Goal: Communication & Community: Answer question/provide support

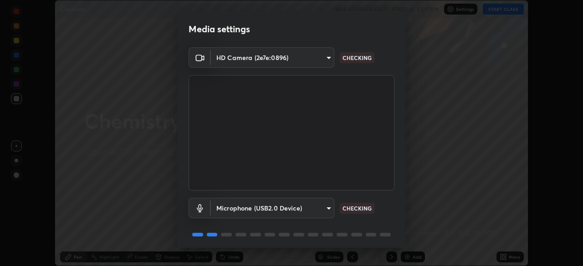
scroll to position [32, 0]
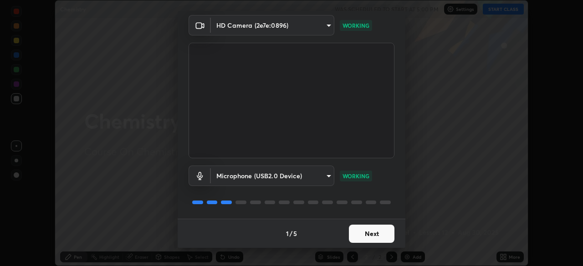
click at [379, 228] on button "Next" at bounding box center [372, 234] width 46 height 18
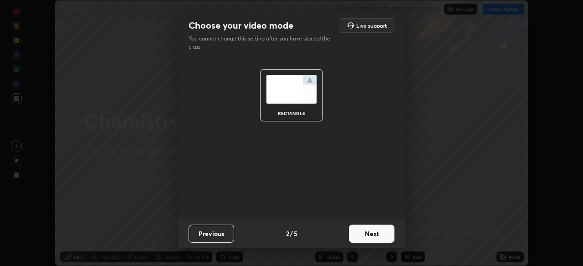
scroll to position [0, 0]
click at [370, 238] on button "Next" at bounding box center [372, 234] width 46 height 18
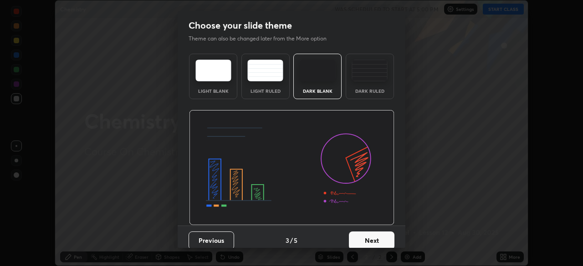
click at [376, 233] on button "Next" at bounding box center [372, 241] width 46 height 18
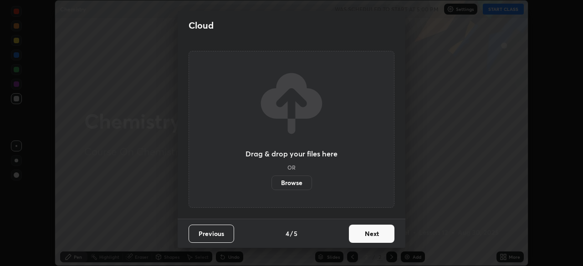
click at [381, 235] on button "Next" at bounding box center [372, 234] width 46 height 18
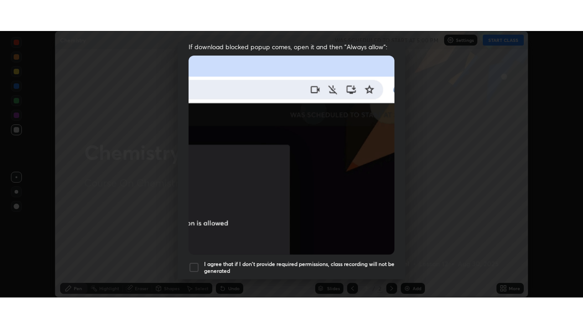
scroll to position [218, 0]
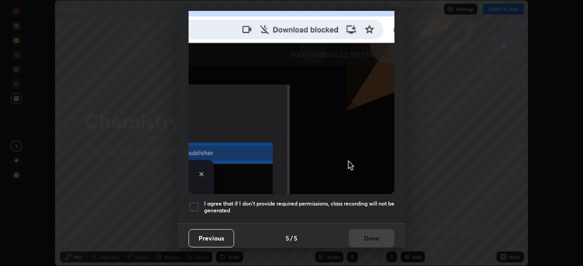
click at [194, 202] on div at bounding box center [194, 207] width 11 height 11
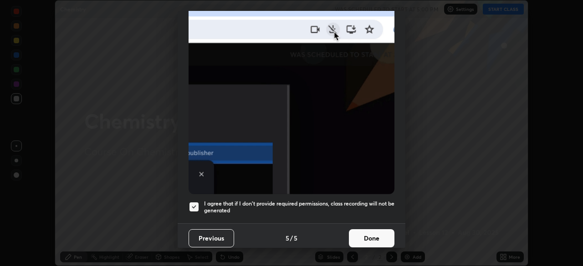
click at [376, 232] on button "Done" at bounding box center [372, 239] width 46 height 18
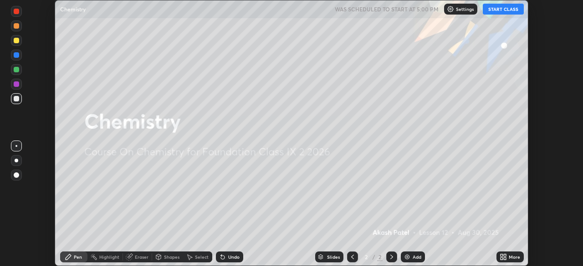
click at [500, 10] on button "START CLASS" at bounding box center [503, 9] width 41 height 11
click at [408, 257] on img at bounding box center [407, 257] width 7 height 7
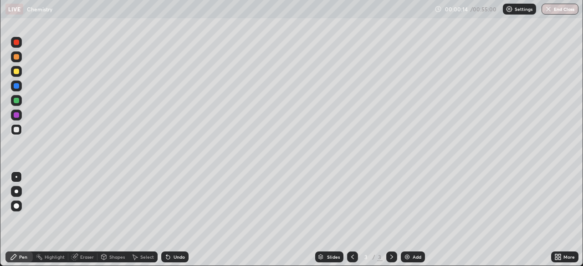
scroll to position [328, 583]
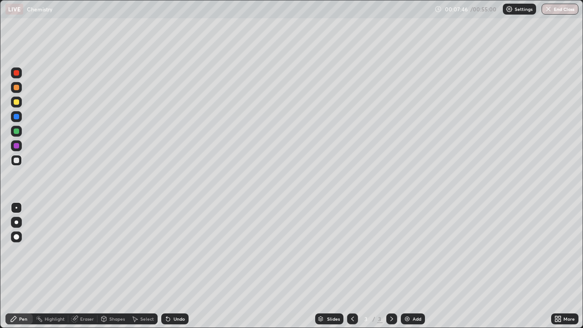
click at [84, 266] on div "Eraser" at bounding box center [87, 319] width 14 height 5
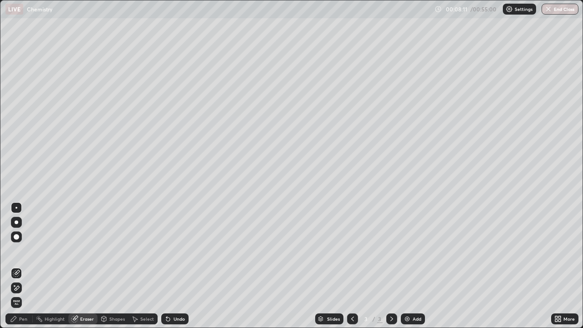
click at [17, 266] on icon at bounding box center [17, 272] width 5 height 5
click at [16, 266] on icon at bounding box center [16, 288] width 7 height 8
click at [174, 266] on div "Undo" at bounding box center [179, 319] width 11 height 5
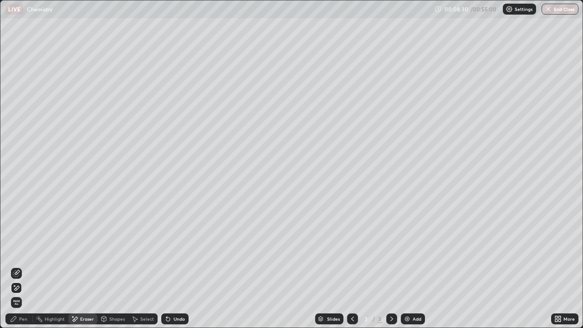
click at [174, 266] on div "Undo" at bounding box center [179, 319] width 11 height 5
click at [176, 266] on div "Undo" at bounding box center [179, 319] width 11 height 5
click at [175, 266] on div "Undo" at bounding box center [174, 318] width 27 height 11
click at [558, 10] on button "End Class" at bounding box center [560, 9] width 37 height 11
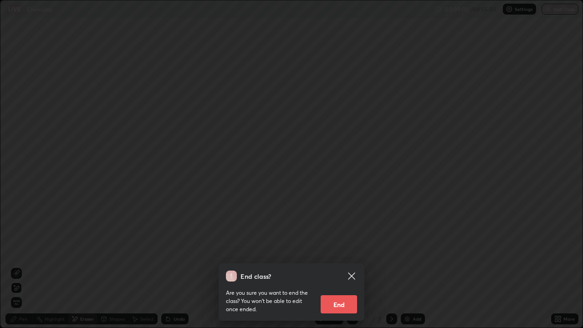
click at [345, 266] on button "End" at bounding box center [339, 304] width 36 height 18
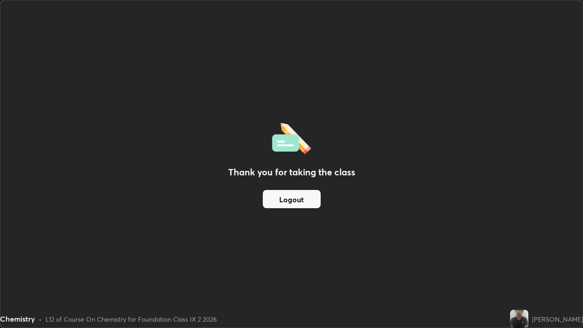
click at [307, 199] on button "Logout" at bounding box center [292, 199] width 58 height 18
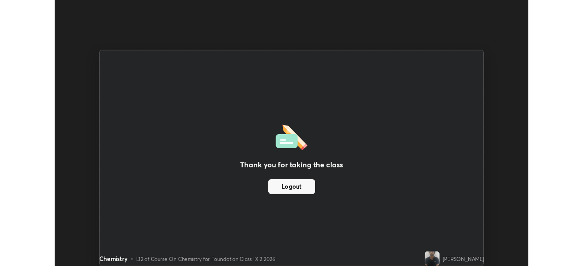
scroll to position [45279, 44963]
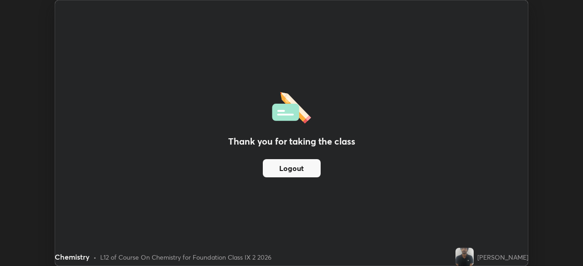
click at [312, 166] on button "Logout" at bounding box center [292, 168] width 58 height 18
click at [312, 169] on button "Logout" at bounding box center [292, 168] width 58 height 18
click at [311, 169] on button "Logout" at bounding box center [292, 168] width 58 height 18
